Goal: Information Seeking & Learning: Learn about a topic

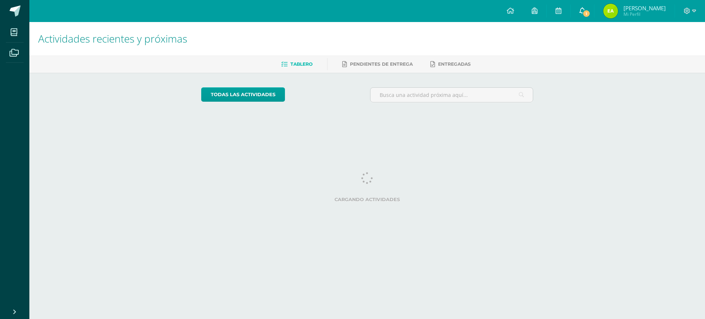
click at [592, 0] on div "Configuración Cerrar sesión [PERSON_NAME] Mi Perfil 1 1 Avisos 1664 avisos sin …" at bounding box center [367, 0] width 676 height 0
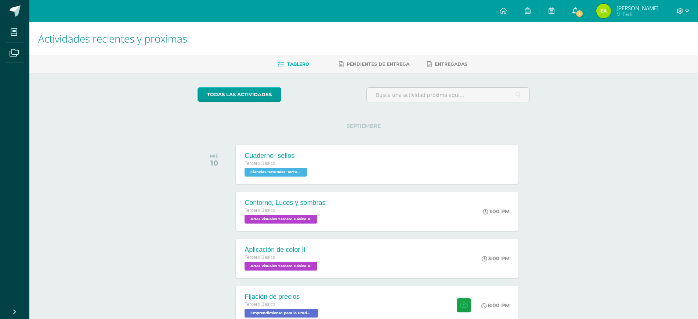
click at [579, 12] on icon at bounding box center [576, 10] width 6 height 7
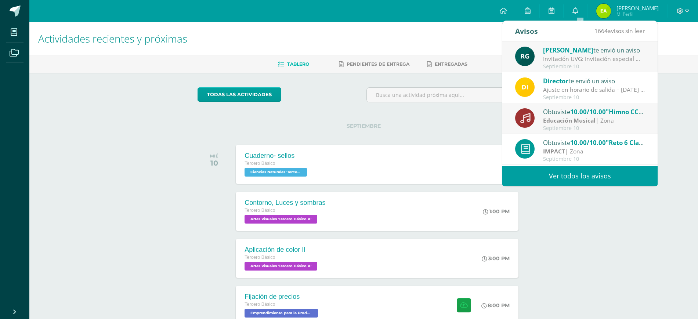
click at [579, 62] on div "Invitación UVG: Invitación especial ✨ El programa Mujeres en Ingeniería – Virtu…" at bounding box center [594, 59] width 102 height 8
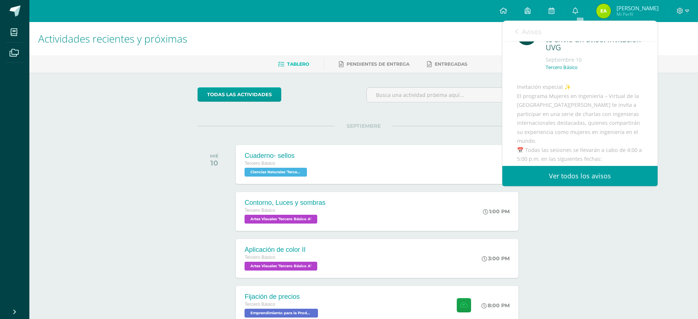
scroll to position [46, 0]
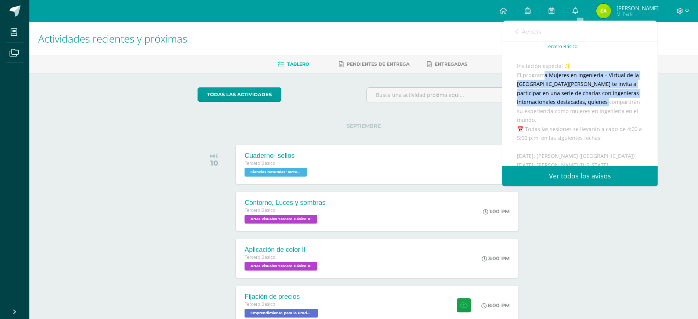
drag, startPoint x: 545, startPoint y: 105, endPoint x: 624, endPoint y: 131, distance: 82.7
click at [624, 131] on div "Invitación especial ✨ El programa Mujeres en Ingeniería – Virtual de la [GEOGRA…" at bounding box center [580, 197] width 126 height 270
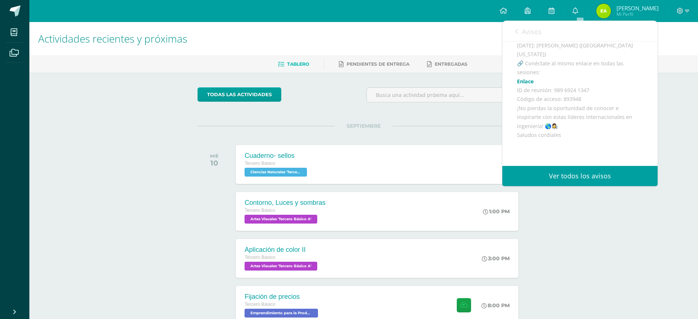
scroll to position [230, 0]
click at [518, 29] on icon at bounding box center [517, 32] width 3 height 6
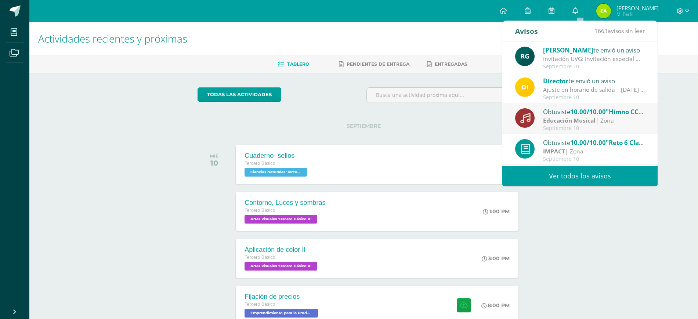
click at [576, 126] on div "Septiembre 10" at bounding box center [594, 128] width 102 height 6
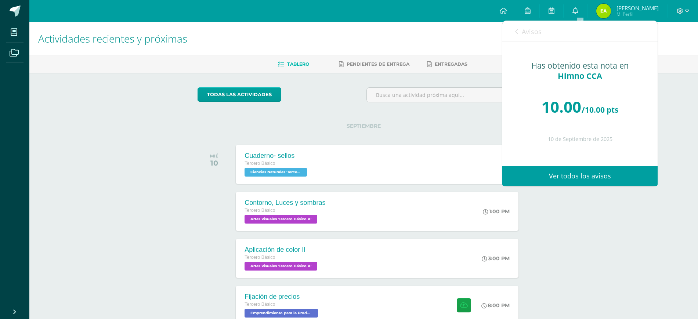
click at [518, 30] on icon at bounding box center [517, 32] width 3 height 6
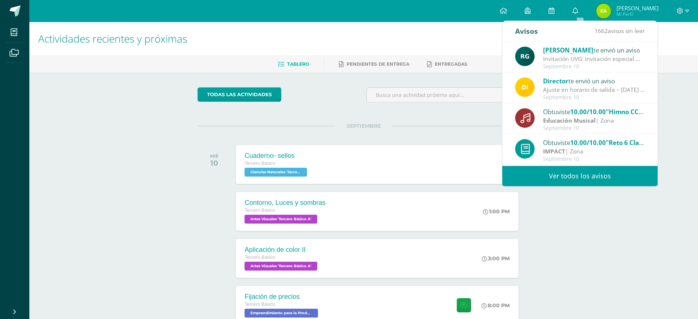
scroll to position [46, 0]
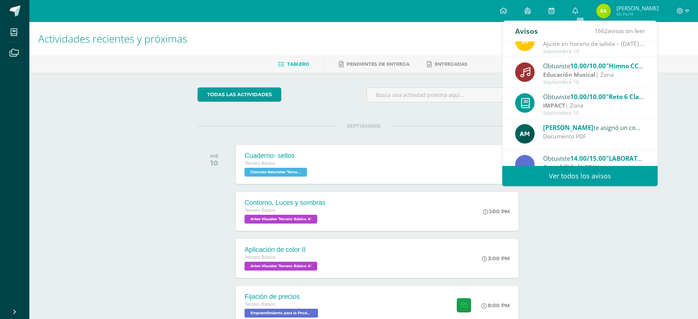
click at [607, 112] on div "Septiembre 10" at bounding box center [594, 113] width 102 height 6
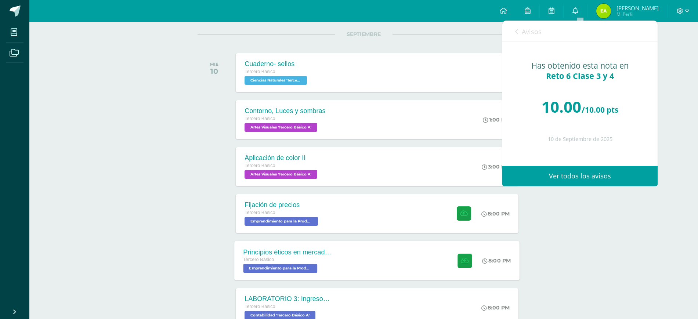
scroll to position [138, 0]
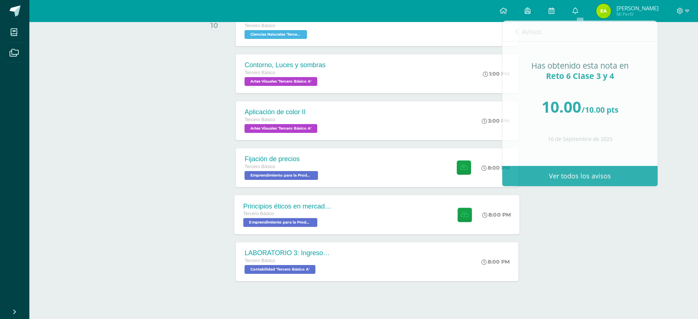
click at [359, 218] on div "Principios éticos en mercadotecnia y publicidad Tercero Básico Emprendimiento p…" at bounding box center [377, 214] width 285 height 39
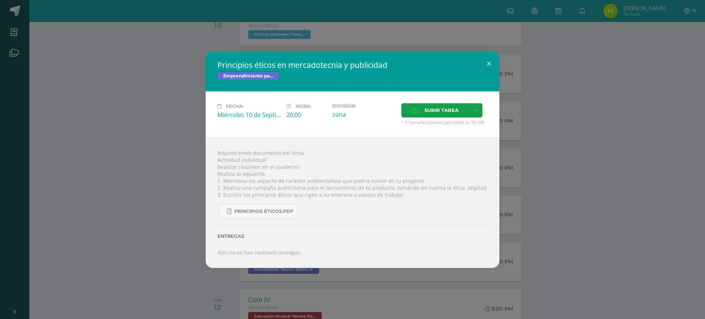
click at [597, 237] on div "Principios éticos en mercadotecnia y publicidad Emprendimiento para la Producti…" at bounding box center [353, 159] width 700 height 217
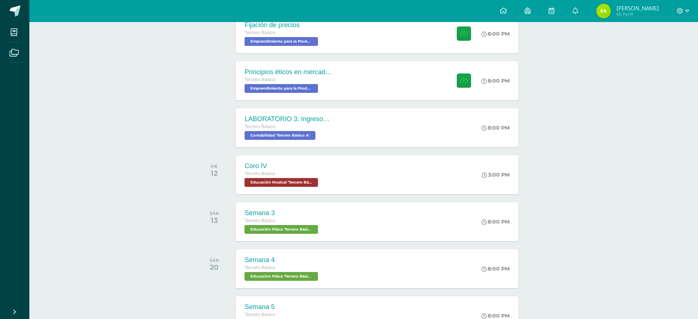
scroll to position [271, 0]
